Goal: Task Accomplishment & Management: Complete application form

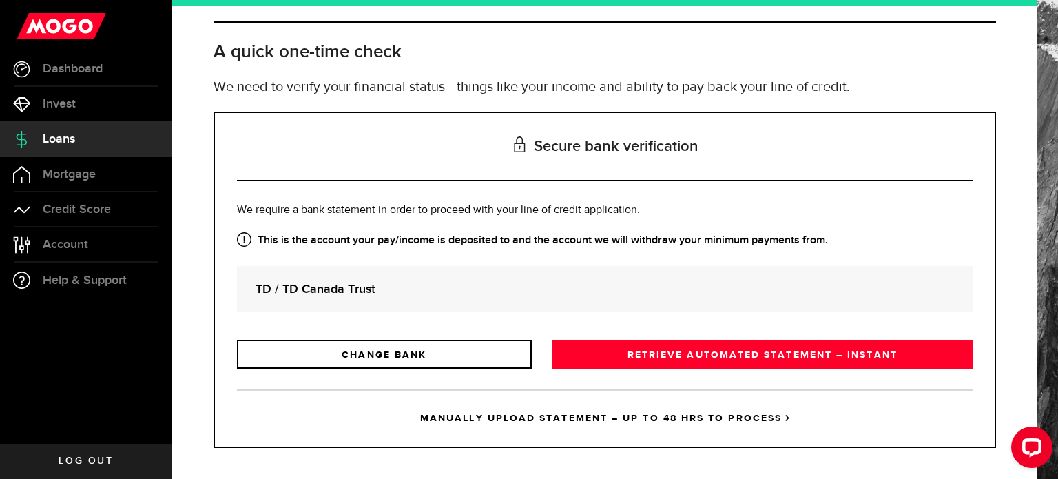
scroll to position [63, 0]
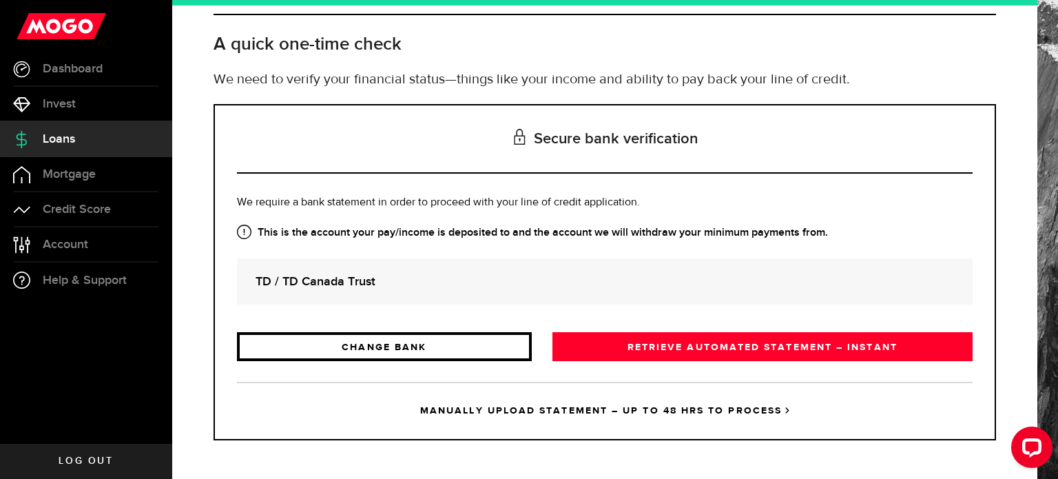
click at [444, 348] on link "CHANGE BANK" at bounding box center [384, 346] width 295 height 29
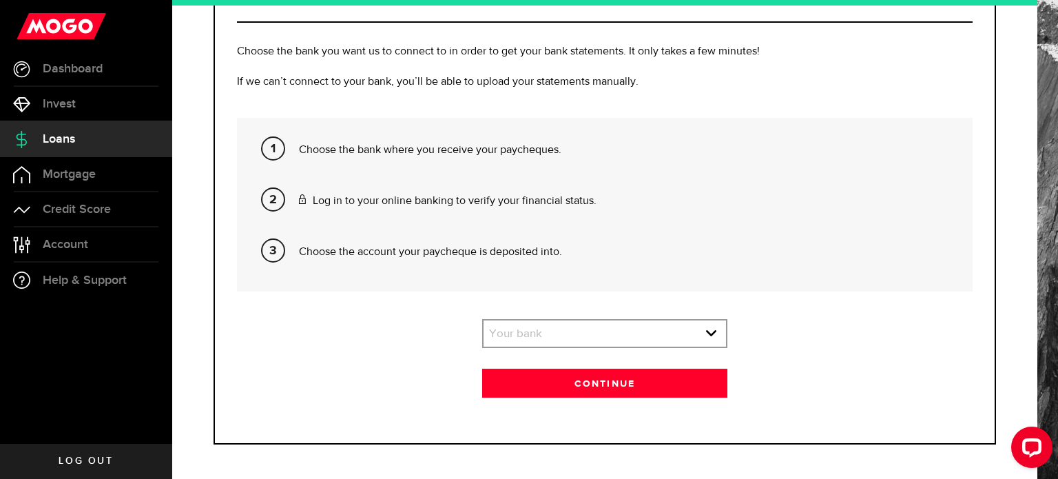
scroll to position [218, 0]
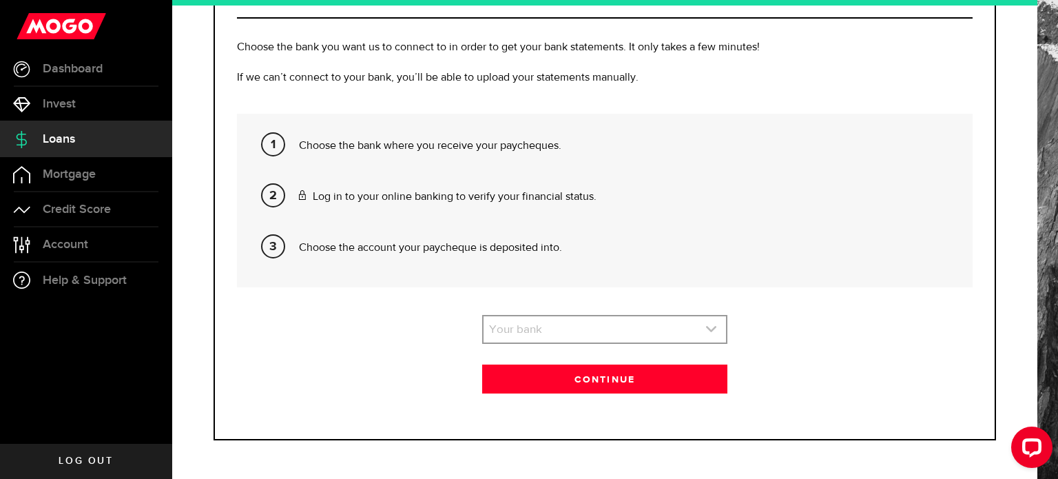
click at [545, 323] on link "expand select" at bounding box center [604, 329] width 242 height 26
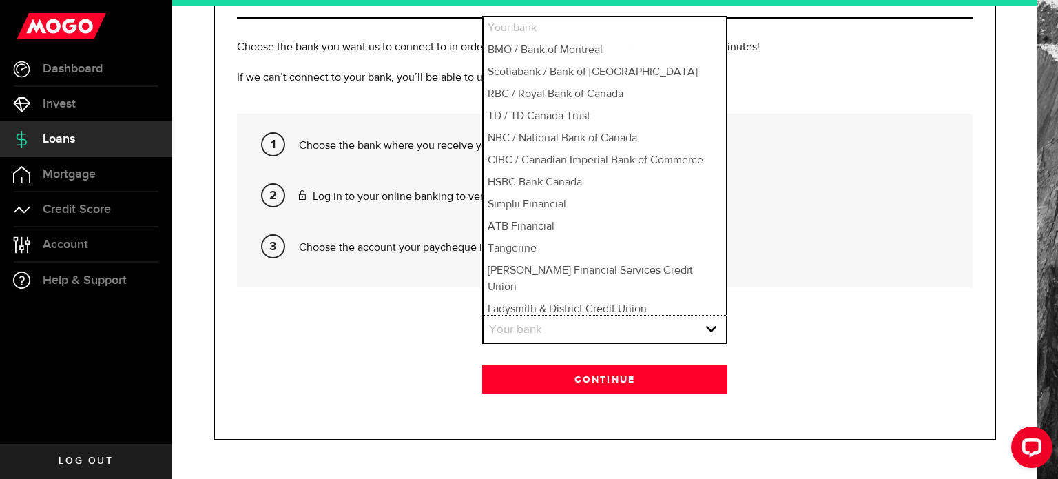
scroll to position [10, 0]
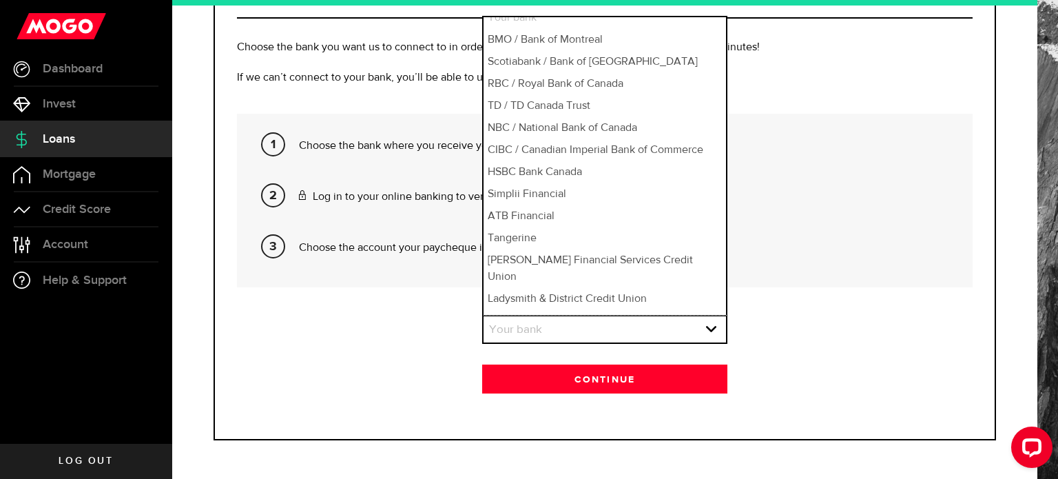
click at [851, 226] on li "Choose the account your paycheque is deposited into." at bounding box center [630, 251] width 663 height 51
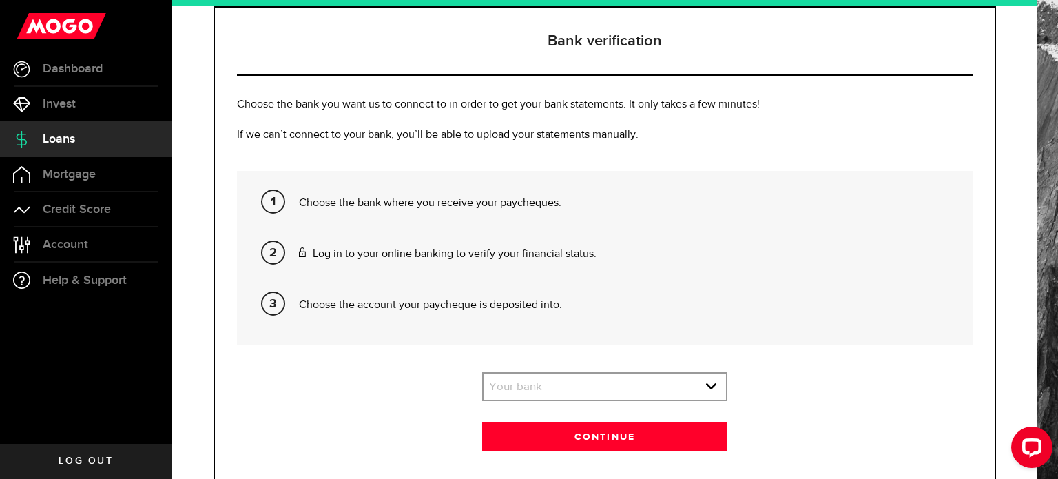
scroll to position [207, 0]
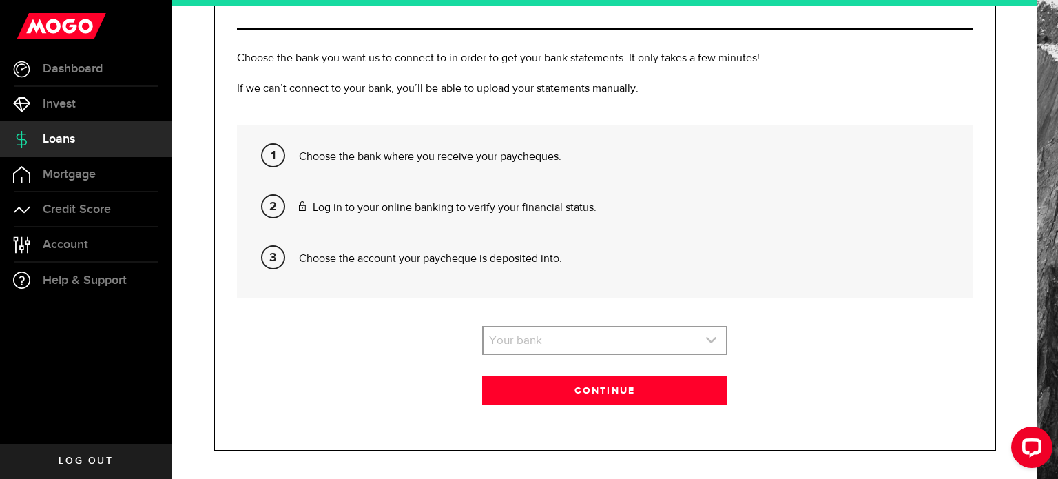
click at [593, 337] on link "expand select" at bounding box center [604, 340] width 242 height 26
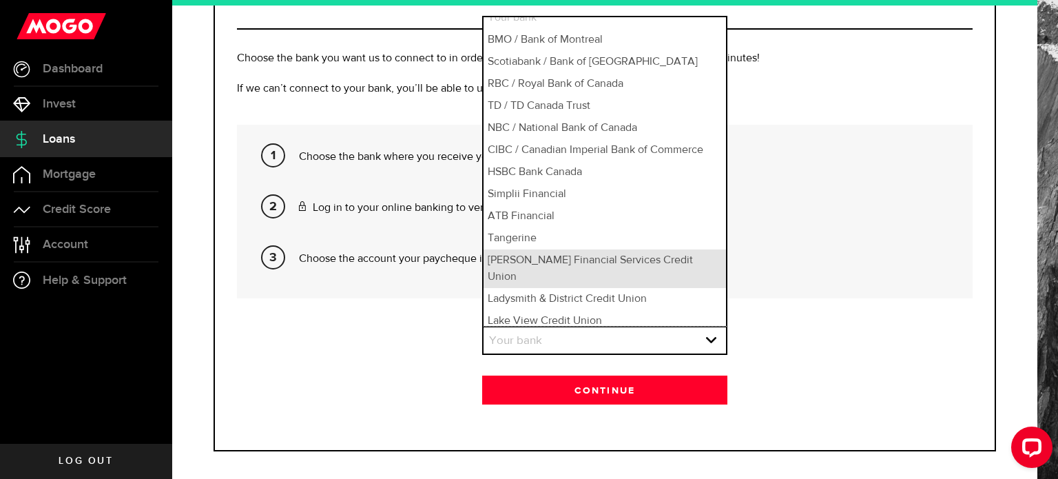
scroll to position [21, 0]
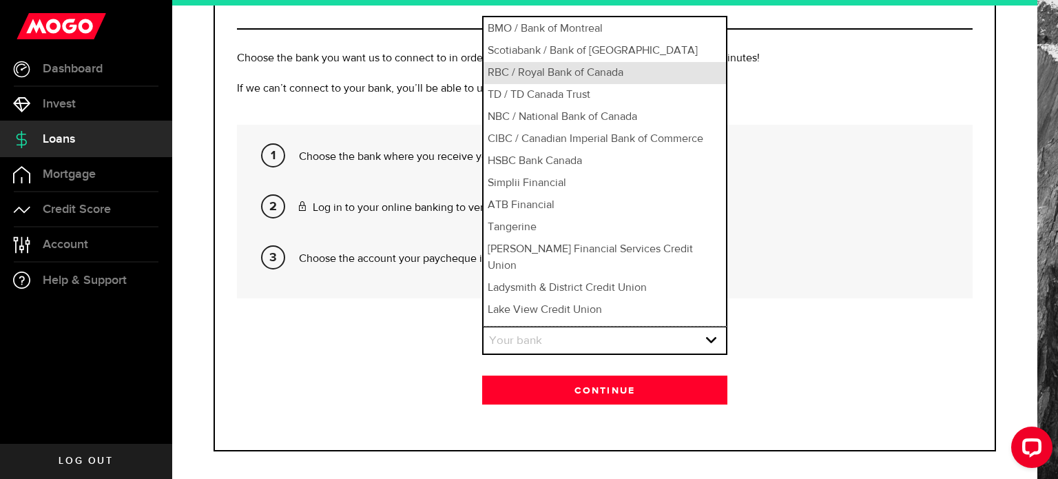
click at [548, 77] on li "RBC / Royal Bank of Canada" at bounding box center [604, 73] width 242 height 22
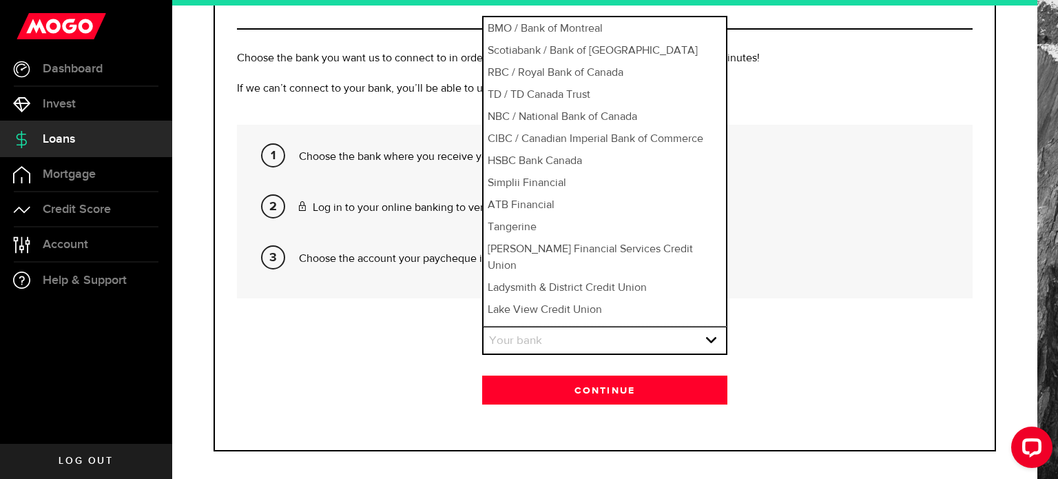
select select "3"
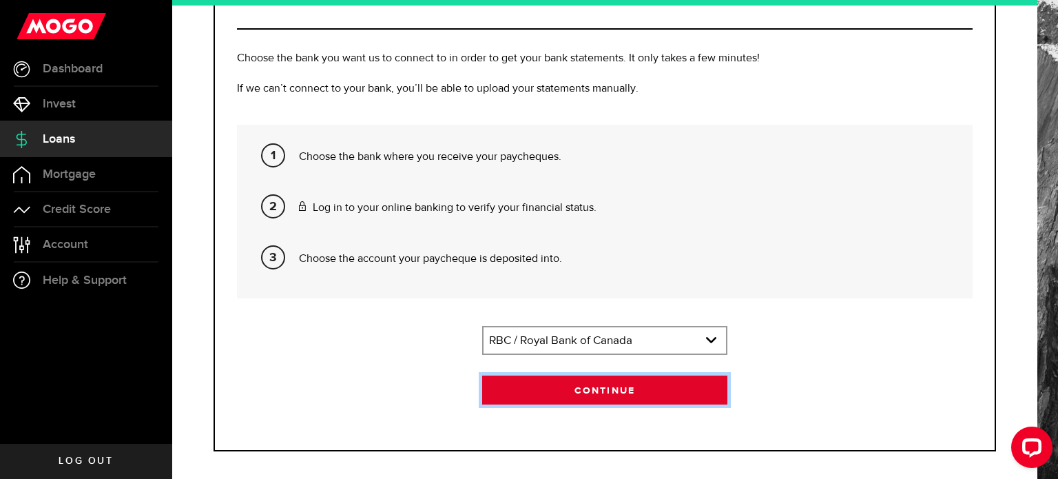
click at [562, 386] on button "Continue" at bounding box center [604, 389] width 245 height 29
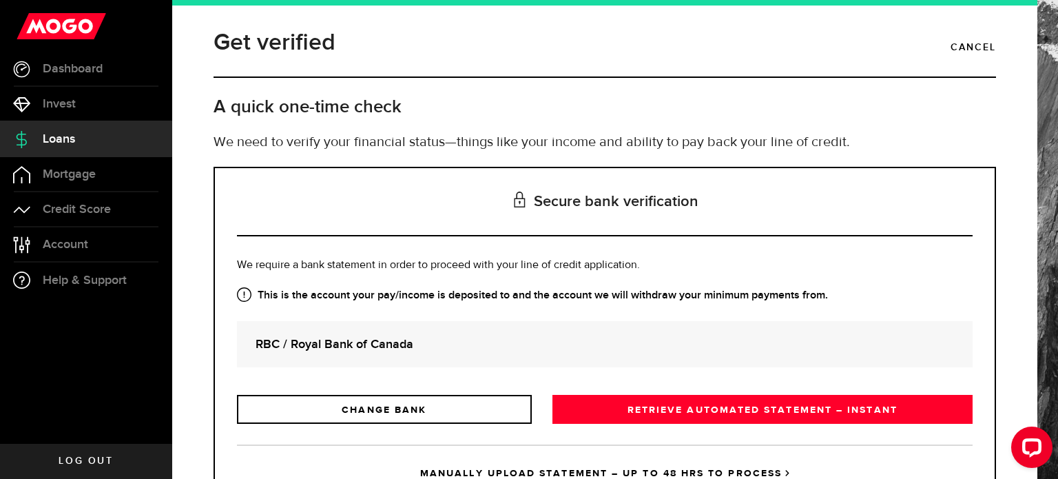
scroll to position [63, 0]
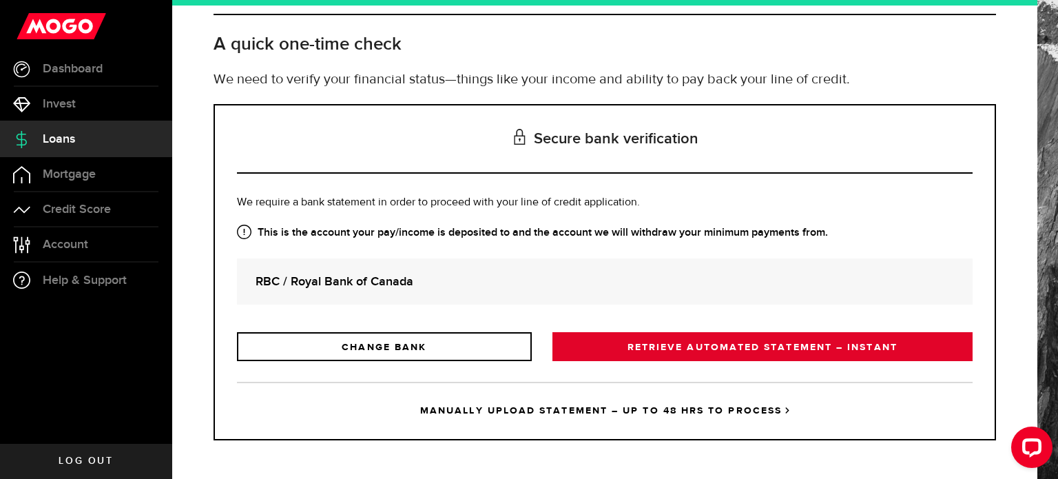
click at [622, 337] on link "RETRIEVE AUTOMATED STATEMENT – INSTANT" at bounding box center [762, 346] width 420 height 29
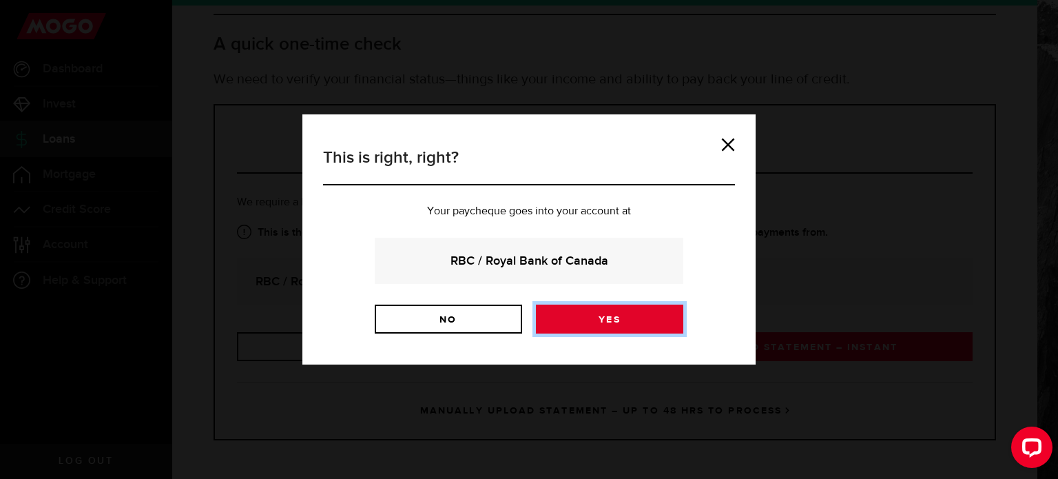
click at [602, 315] on link "Yes" at bounding box center [609, 318] width 147 height 29
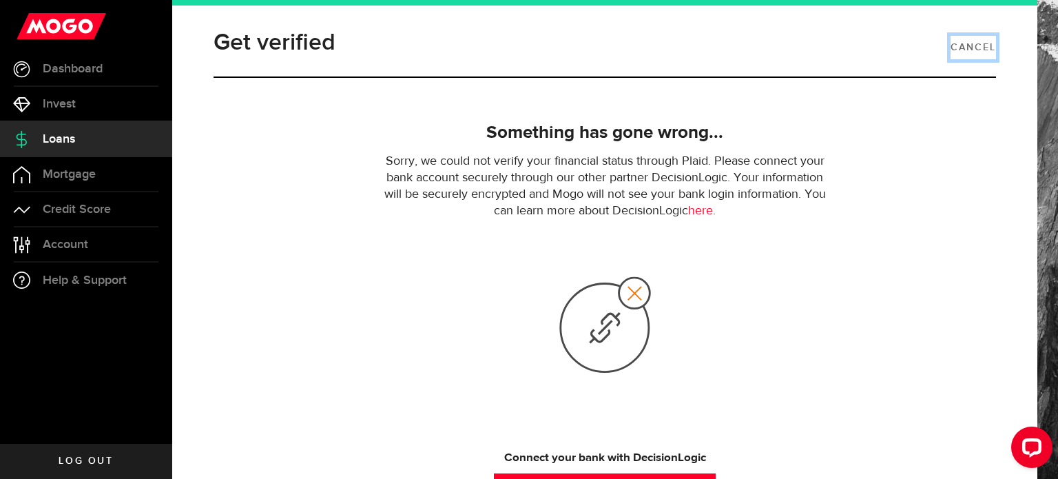
click at [971, 50] on link "Cancel" at bounding box center [972, 47] width 45 height 23
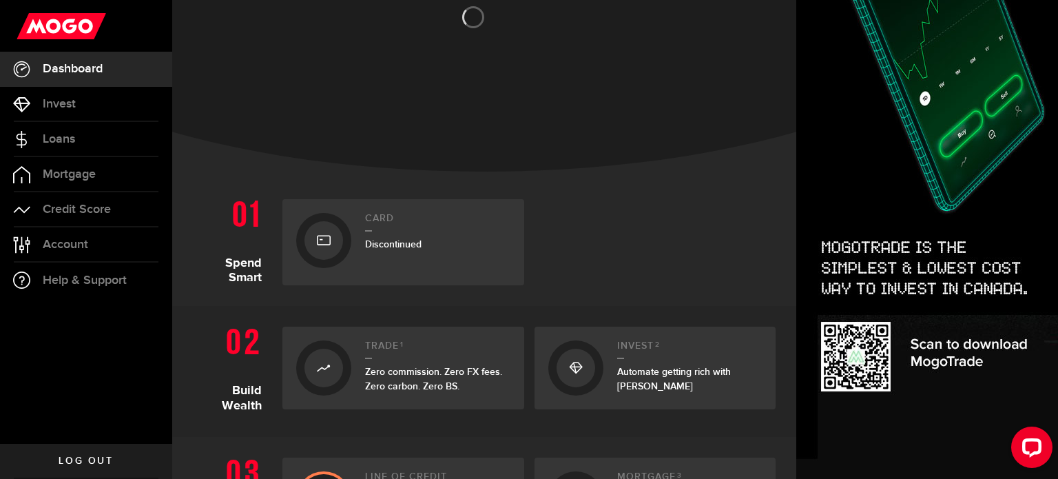
scroll to position [138, 0]
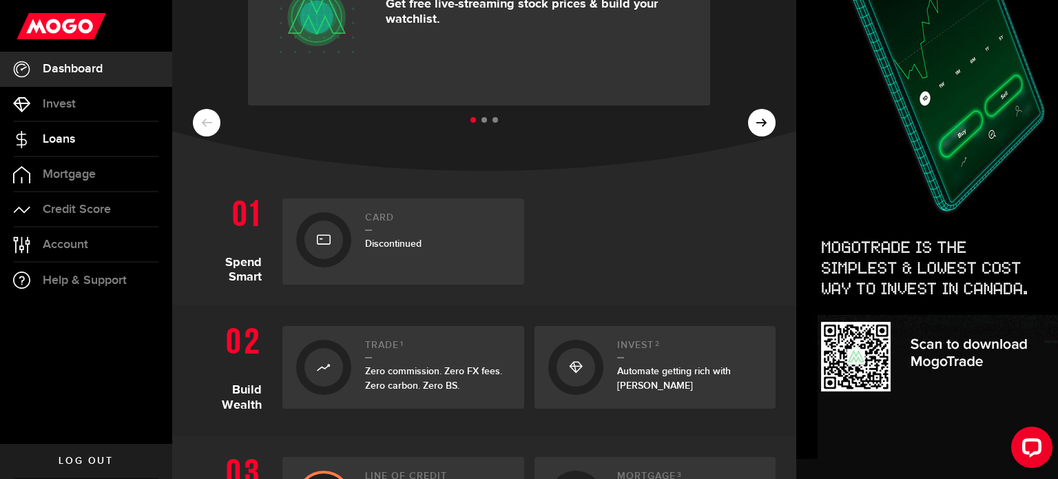
click at [87, 143] on link "Loans" at bounding box center [86, 139] width 172 height 34
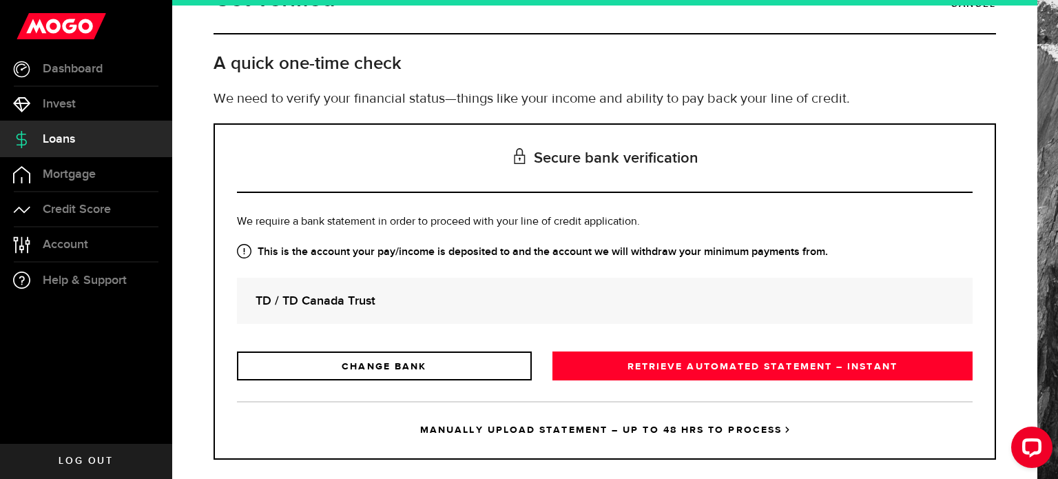
scroll to position [63, 0]
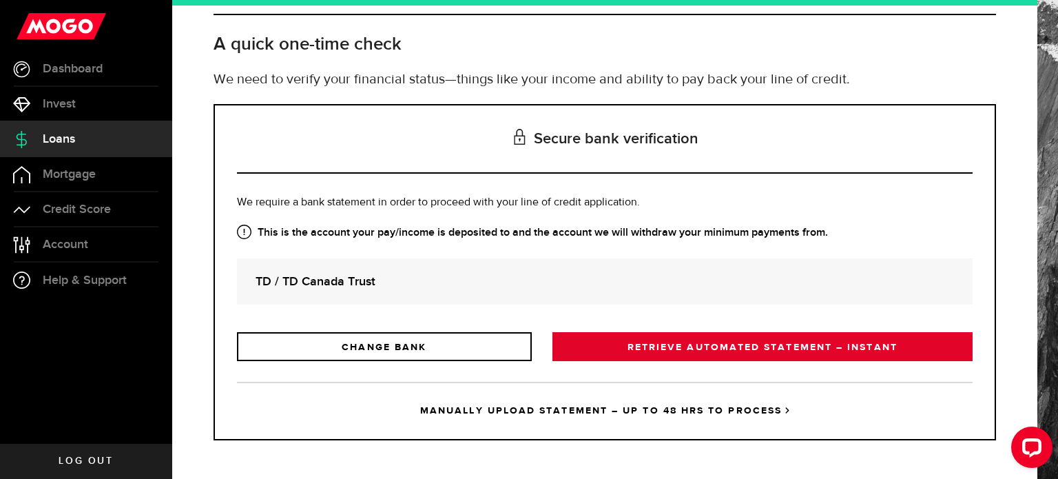
click at [657, 345] on link "RETRIEVE AUTOMATED STATEMENT – INSTANT" at bounding box center [762, 346] width 420 height 29
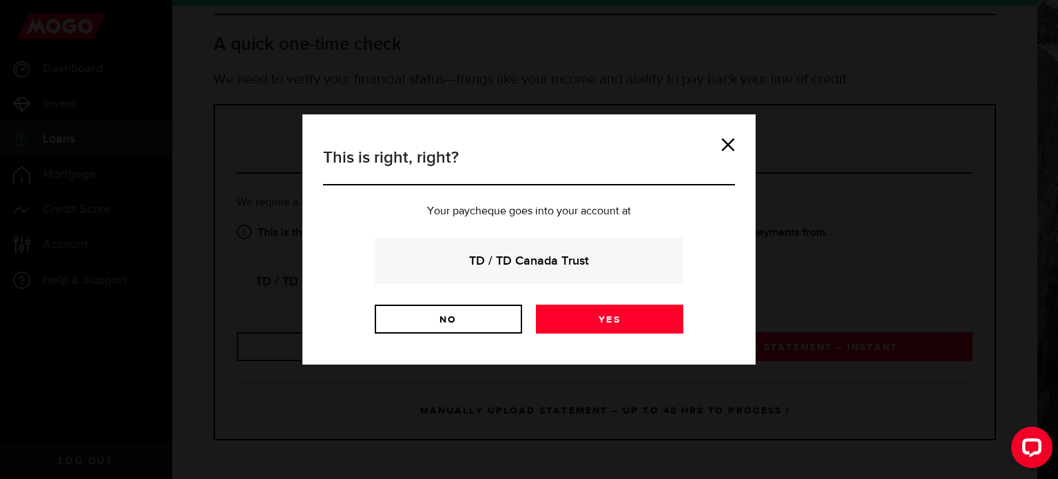
click at [735, 143] on div "This is right, right? Your paycheque goes into your account at TD / TD Canada T…" at bounding box center [529, 239] width 426 height 209
click at [725, 143] on link at bounding box center [728, 145] width 14 height 14
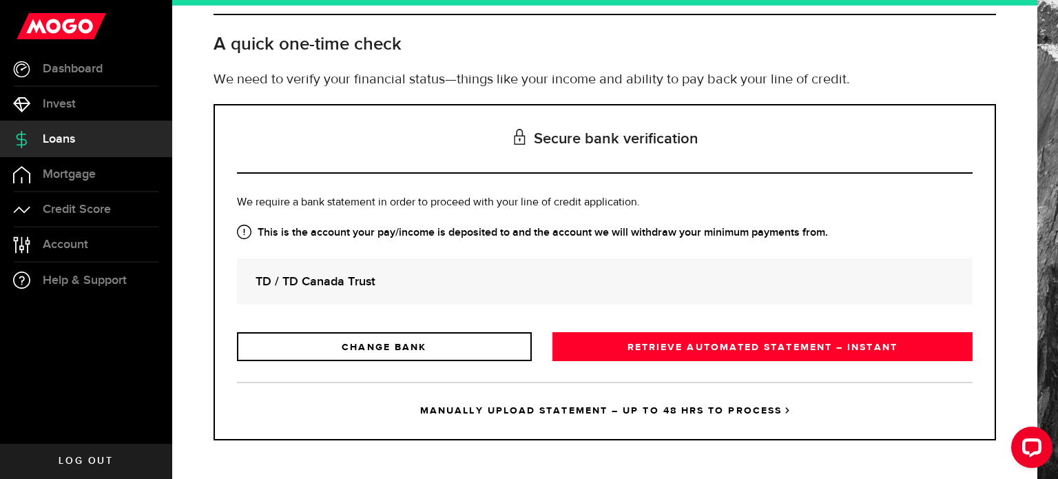
click at [685, 410] on link "MANUALLY UPLOAD STATEMENT – UP TO 48 HRS TO PROCESS" at bounding box center [605, 410] width 736 height 57
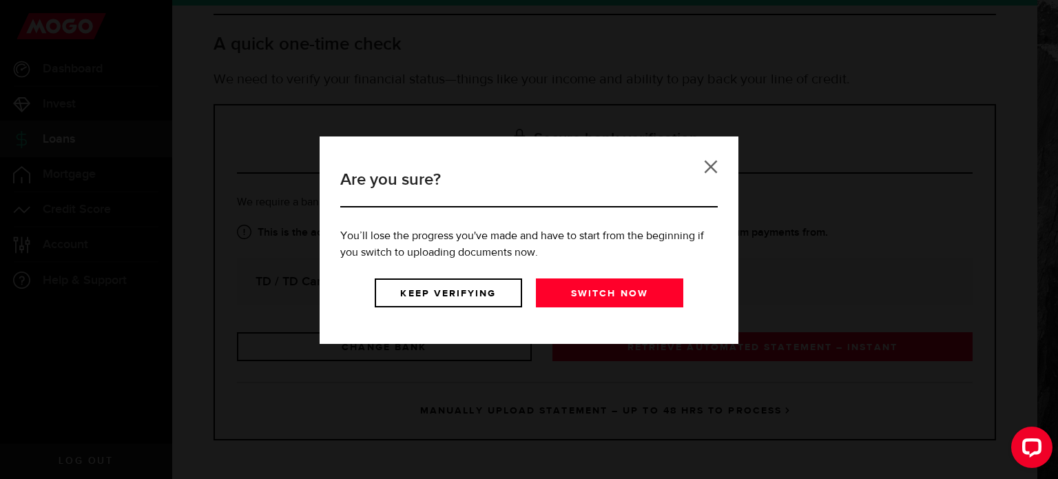
click at [716, 160] on link at bounding box center [711, 167] width 14 height 14
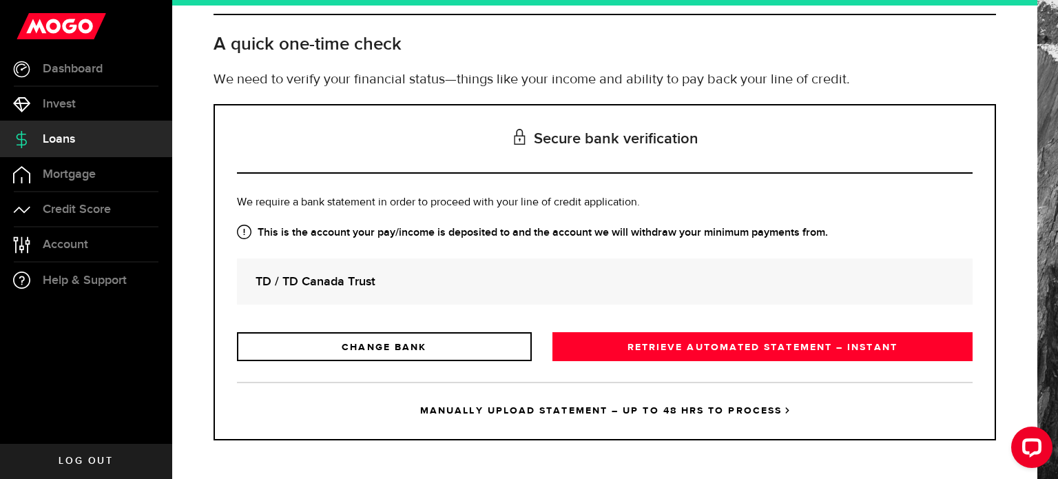
click at [245, 231] on icon at bounding box center [244, 232] width 14 height 14
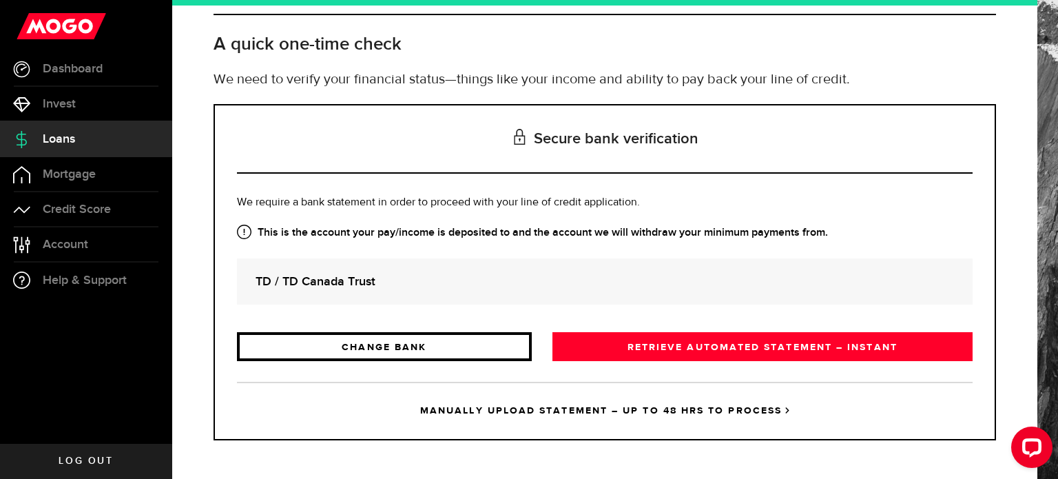
click at [381, 358] on link "CHANGE BANK" at bounding box center [384, 346] width 295 height 29
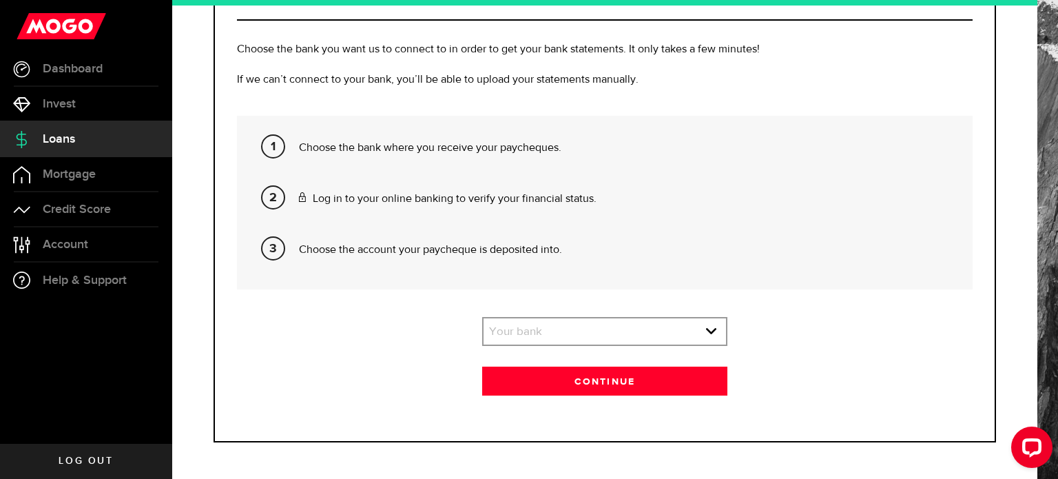
scroll to position [218, 0]
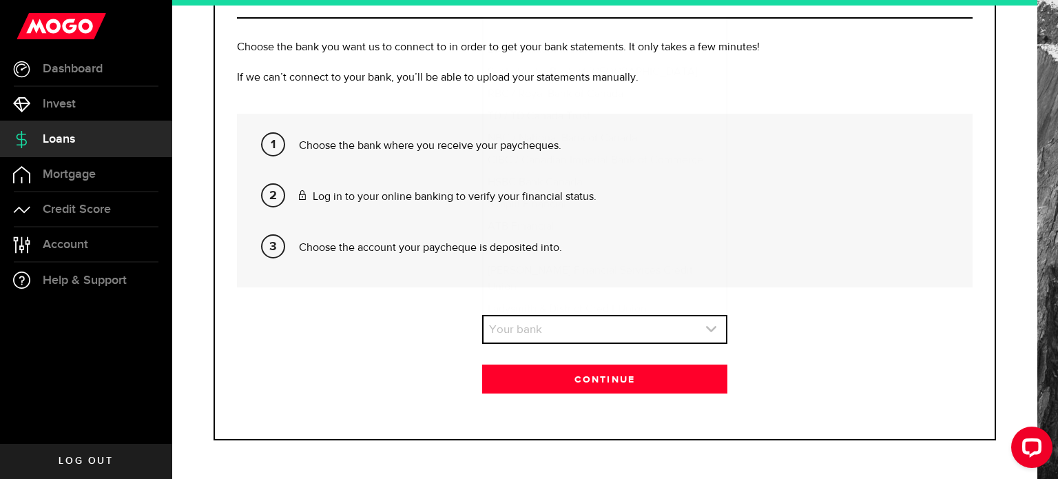
click at [548, 327] on link "expand select" at bounding box center [604, 329] width 242 height 26
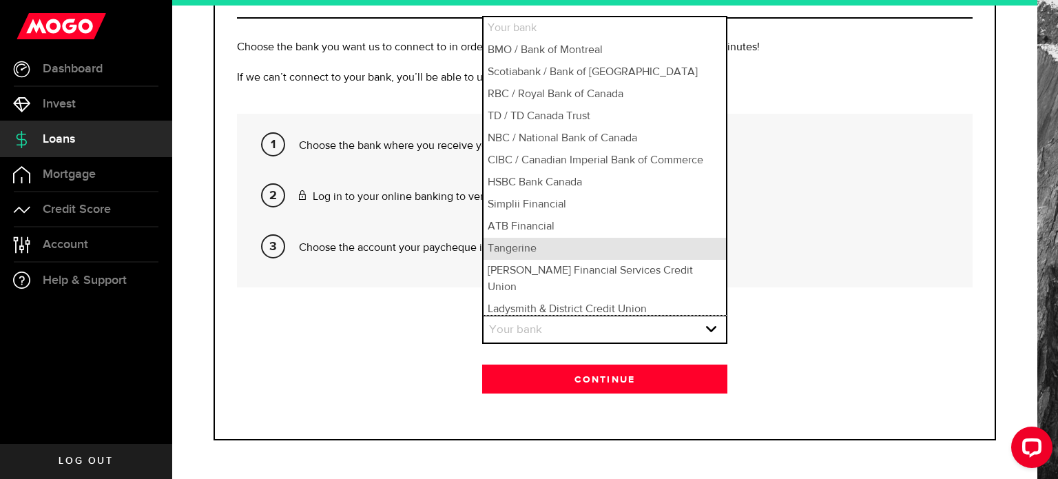
scroll to position [10, 0]
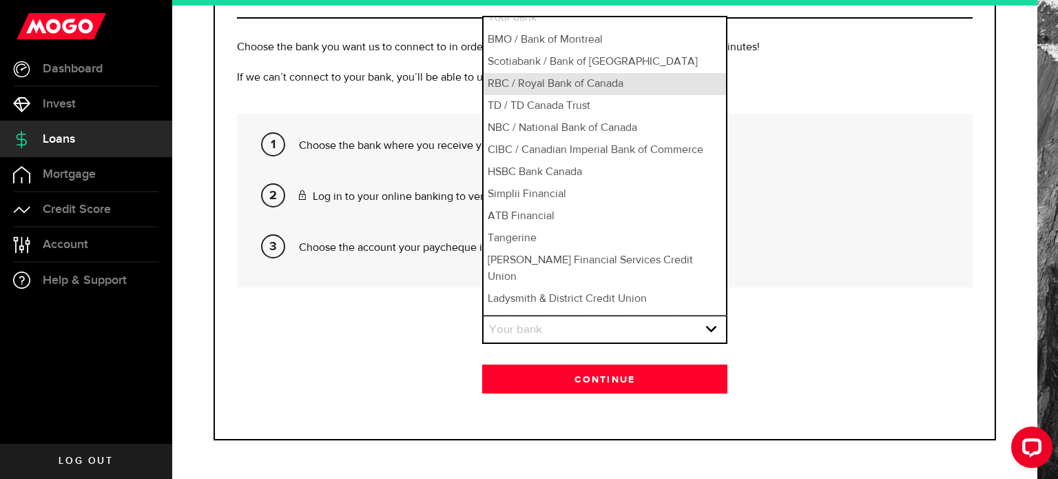
click at [534, 87] on li "RBC / Royal Bank of Canada" at bounding box center [604, 84] width 242 height 22
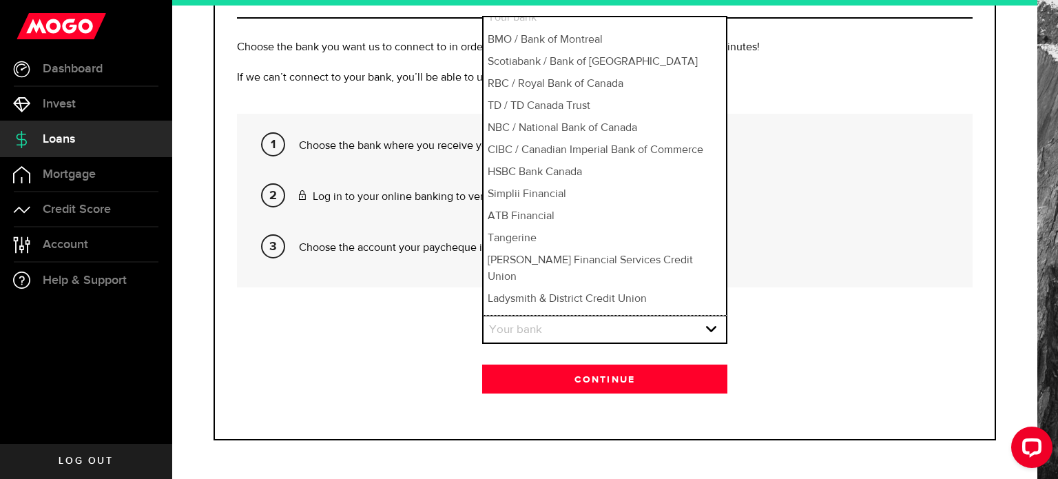
select select "3"
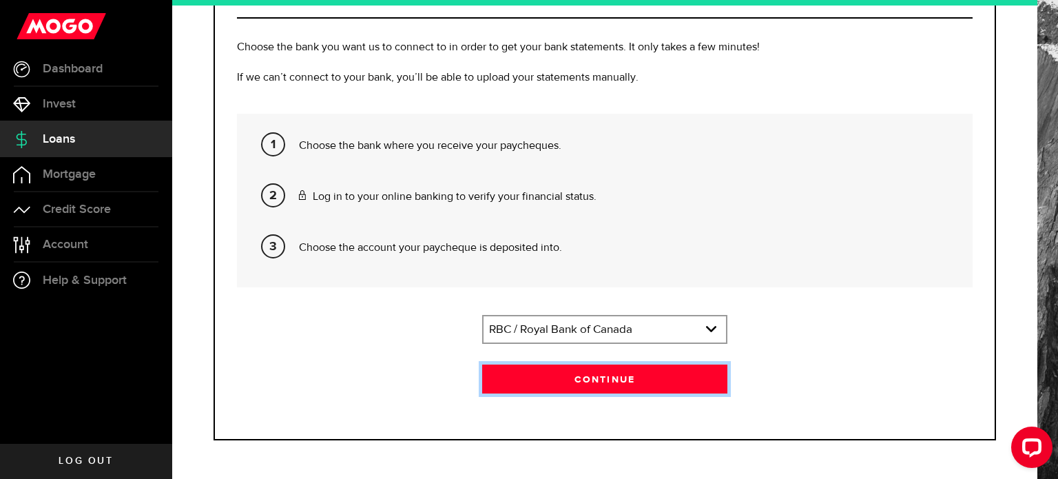
click at [579, 373] on button "Continue" at bounding box center [604, 378] width 245 height 29
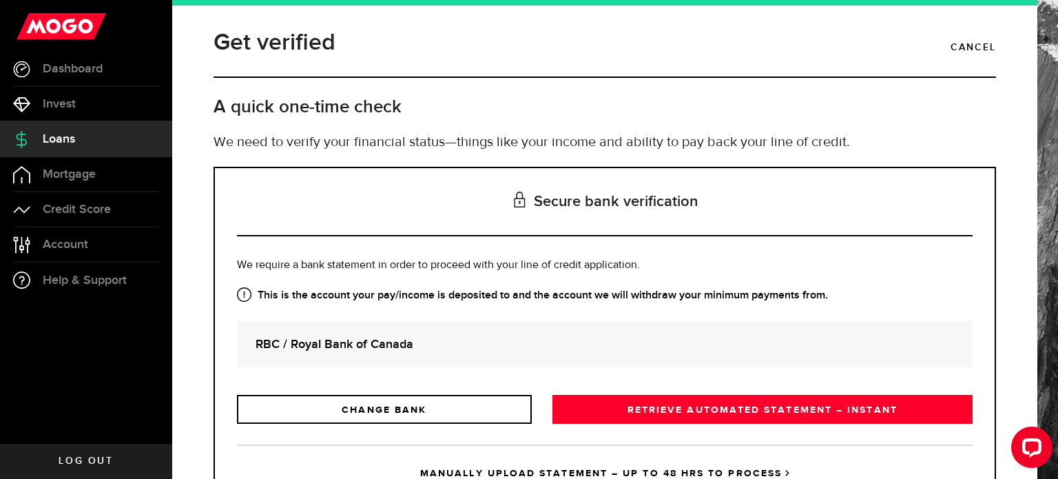
scroll to position [63, 0]
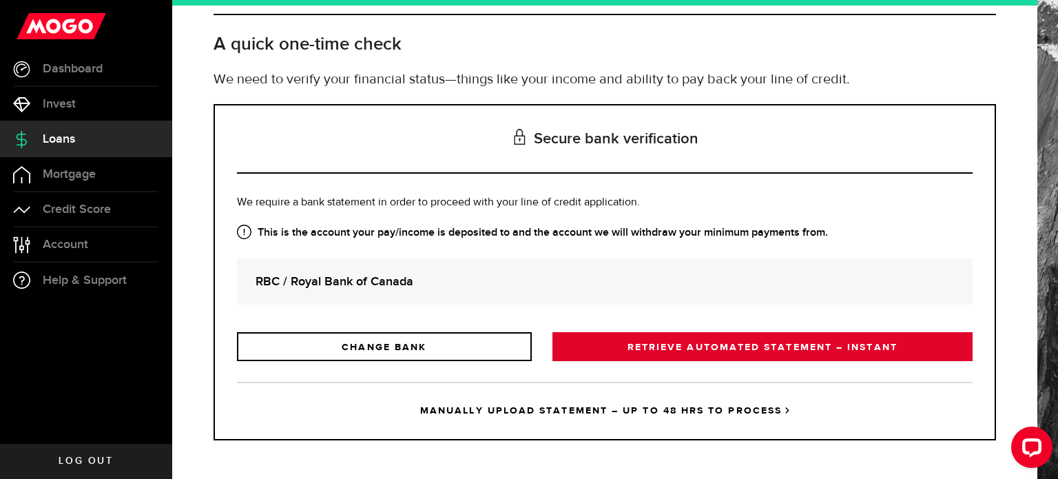
click at [641, 341] on link "RETRIEVE AUTOMATED STATEMENT – INSTANT" at bounding box center [762, 346] width 420 height 29
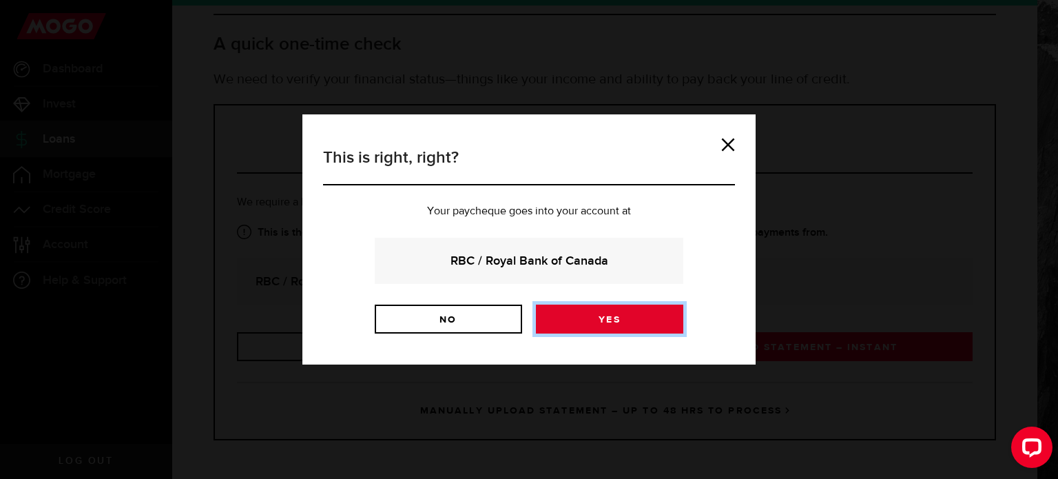
click at [576, 318] on link "Yes" at bounding box center [609, 318] width 147 height 29
